Goal: Task Accomplishment & Management: Manage account settings

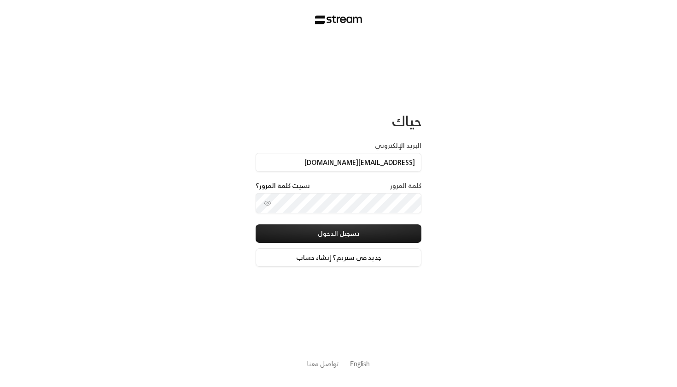
scroll to position [0, -5]
type input "technology+su93radm1n_apple@streampay.sa"
click at [338, 234] on button "تسجيل الدخول" at bounding box center [338, 233] width 166 height 18
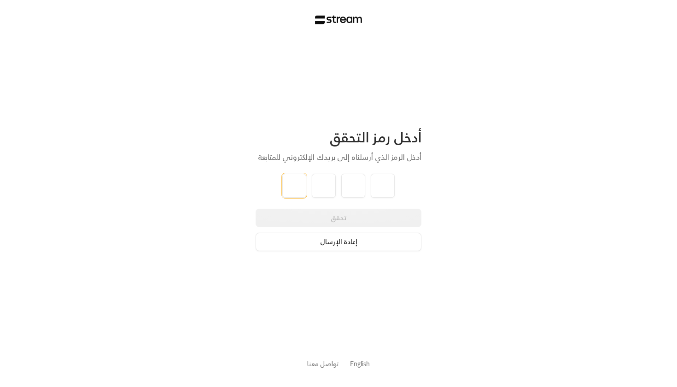
type input "7"
type input "1"
type input "8"
type input "7"
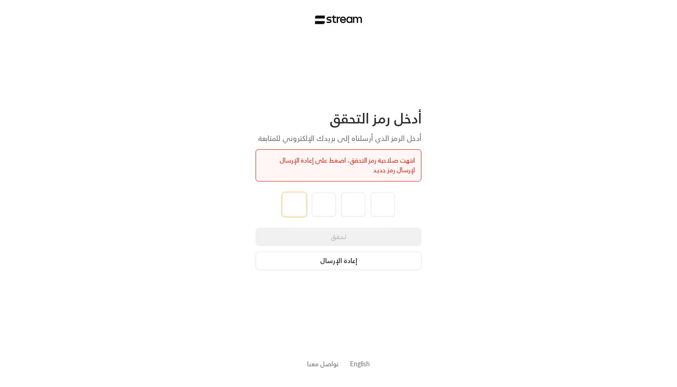
click at [294, 203] on input "tel" at bounding box center [294, 204] width 24 height 24
type input "7"
type input "8"
type input "1"
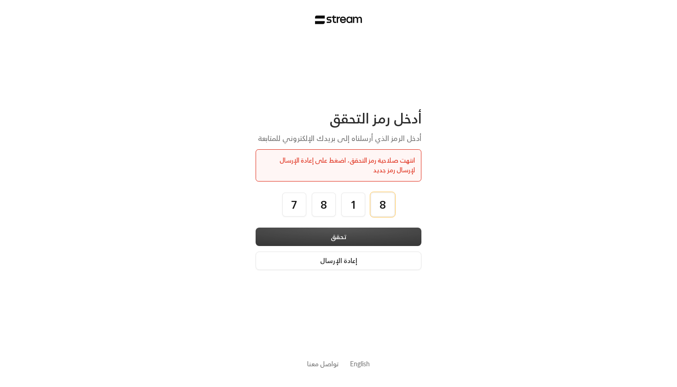
type input "8"
click at [287, 238] on button "تحقق" at bounding box center [338, 236] width 166 height 18
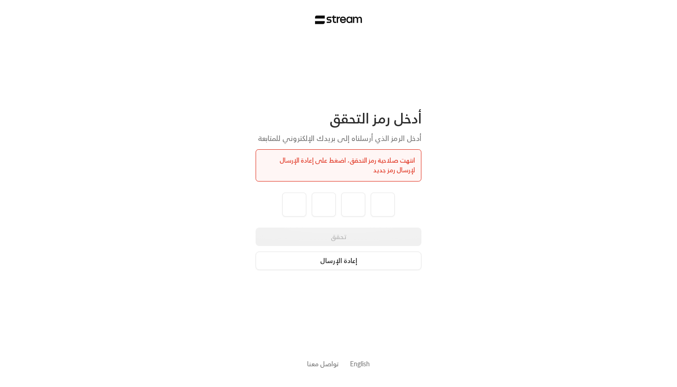
click at [41, 7] on div "أدخل رمز التحقق أدخل الرمز الذي أرسلناه إلى بريدك الإلكتروني للمتابعة انتهت صلا…" at bounding box center [338, 193] width 677 height 387
click at [362, 258] on button "إعادة الإرسال" at bounding box center [338, 260] width 166 height 18
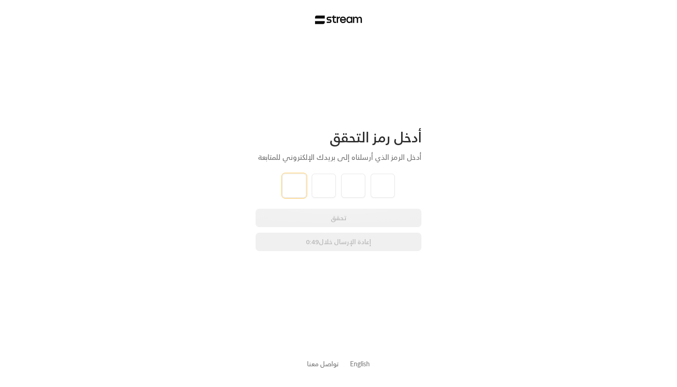
type input "6"
type input "0"
type input "9"
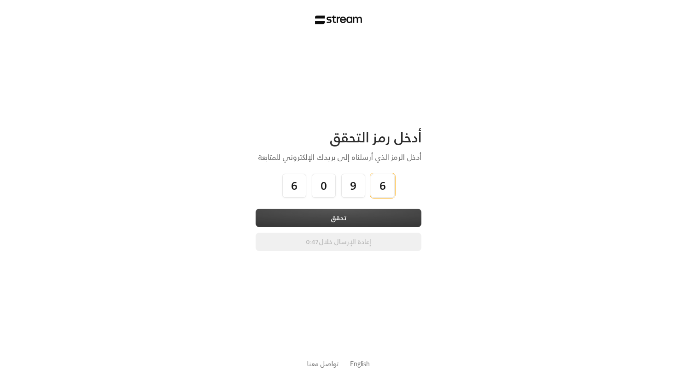
type input "6"
click at [387, 213] on button "تحقق" at bounding box center [338, 218] width 166 height 18
